Goal: Information Seeking & Learning: Learn about a topic

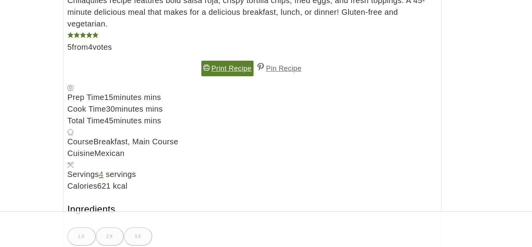
scroll to position [5802, 0]
